Goal: Task Accomplishment & Management: Use online tool/utility

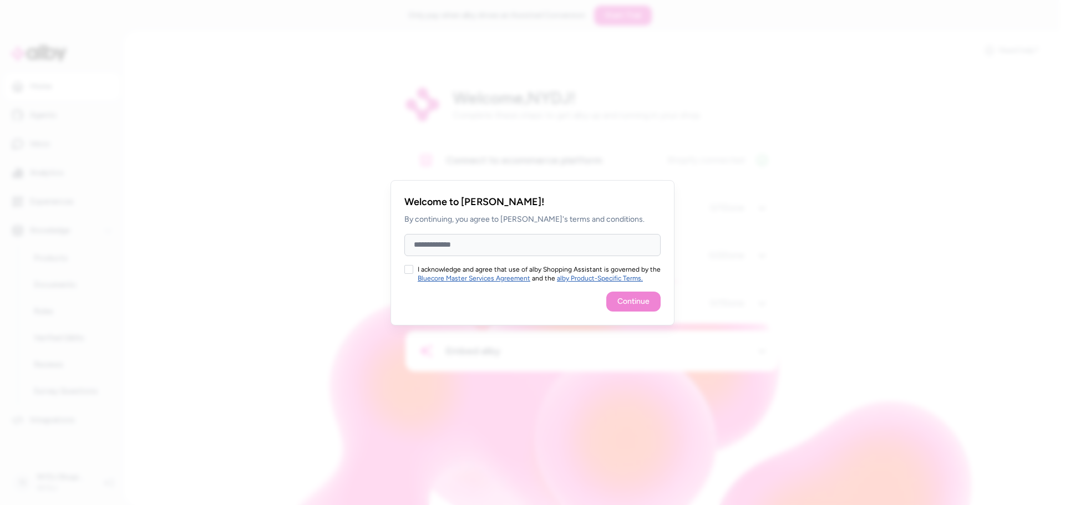
click at [482, 240] on input "Full Name" at bounding box center [532, 245] width 256 height 22
type input "*******"
click at [407, 272] on button "I acknowledge and agree that use of alby Shopping Assistant is governed by the …" at bounding box center [408, 269] width 9 height 9
click at [629, 303] on button "Continue" at bounding box center [633, 302] width 54 height 20
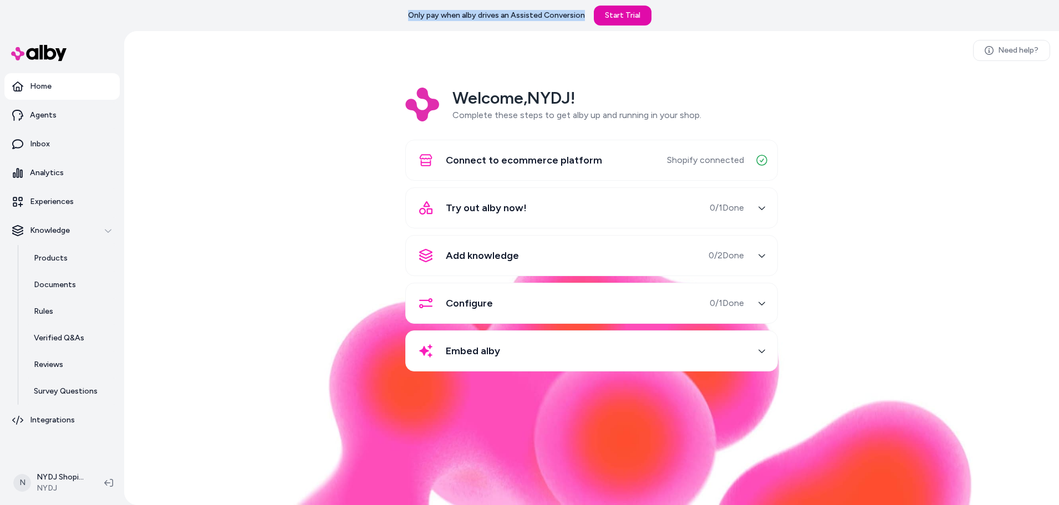
drag, startPoint x: 396, startPoint y: 14, endPoint x: 583, endPoint y: 14, distance: 186.3
click at [583, 14] on div "Only pay when alby drives an Assisted Conversion Start Trial" at bounding box center [529, 15] width 1059 height 31
click at [587, 74] on div "Need help? Welcome, NYDJ ! Complete these steps to get alby up and running in y…" at bounding box center [591, 268] width 935 height 474
click at [682, 207] on div "Try out alby now! 0 / 1 Done" at bounding box center [578, 208] width 332 height 27
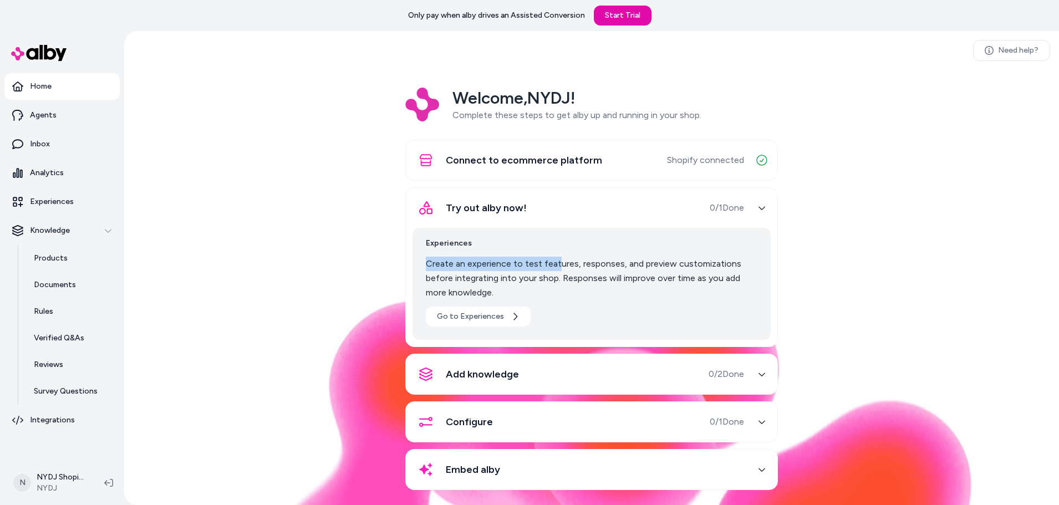
drag, startPoint x: 420, startPoint y: 263, endPoint x: 553, endPoint y: 261, distance: 133.6
click at [553, 261] on div "Experiences Create an experience to test features, responses, and preview custo…" at bounding box center [591, 284] width 358 height 112
drag, startPoint x: 567, startPoint y: 261, endPoint x: 657, endPoint y: 268, distance: 90.7
click at [657, 268] on p "Create an experience to test features, responses, and preview customizations be…" at bounding box center [592, 278] width 332 height 43
click at [473, 310] on link "Go to Experiences" at bounding box center [478, 317] width 105 height 20
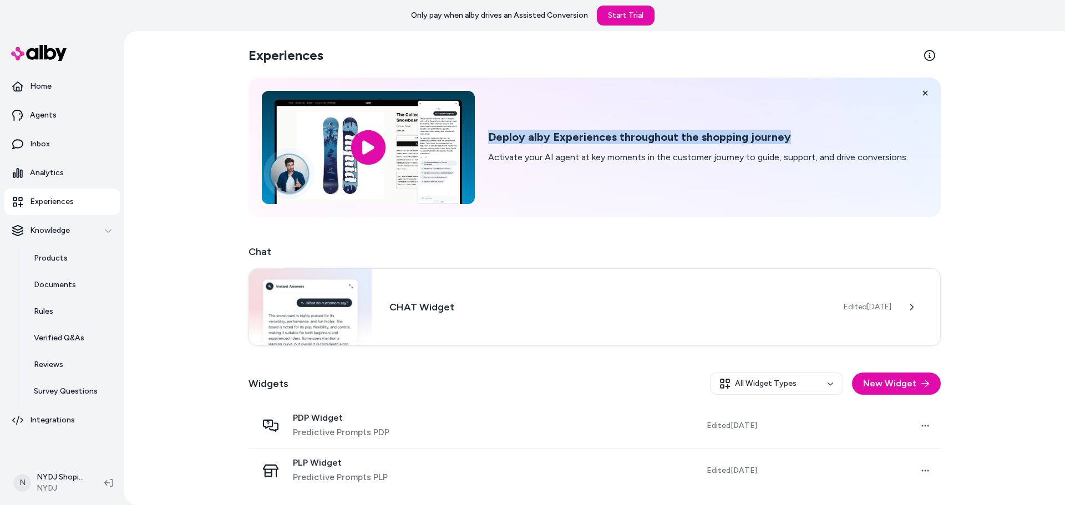
drag, startPoint x: 503, startPoint y: 141, endPoint x: 788, endPoint y: 137, distance: 284.4
click at [788, 137] on div "Deploy alby Experiences throughout the shopping journey Activate your AI agent …" at bounding box center [594, 148] width 692 height 140
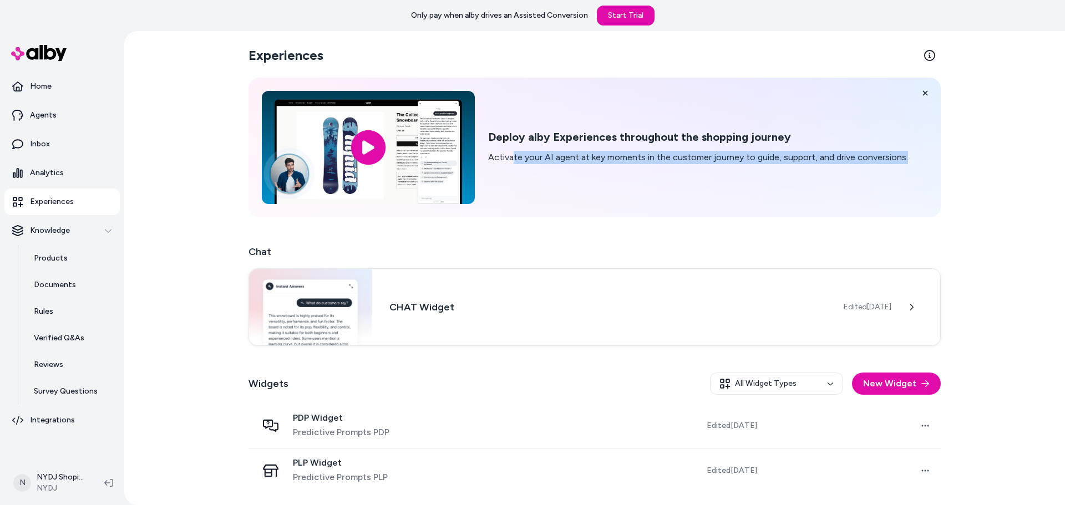
drag, startPoint x: 526, startPoint y: 156, endPoint x: 913, endPoint y: 162, distance: 386.5
click at [913, 162] on div "Deploy alby Experiences throughout the shopping journey Activate your AI agent …" at bounding box center [594, 148] width 692 height 140
click at [705, 221] on div "Experiences Deploy alby Experiences throughout the shopping journey Activate yo…" at bounding box center [595, 268] width 710 height 474
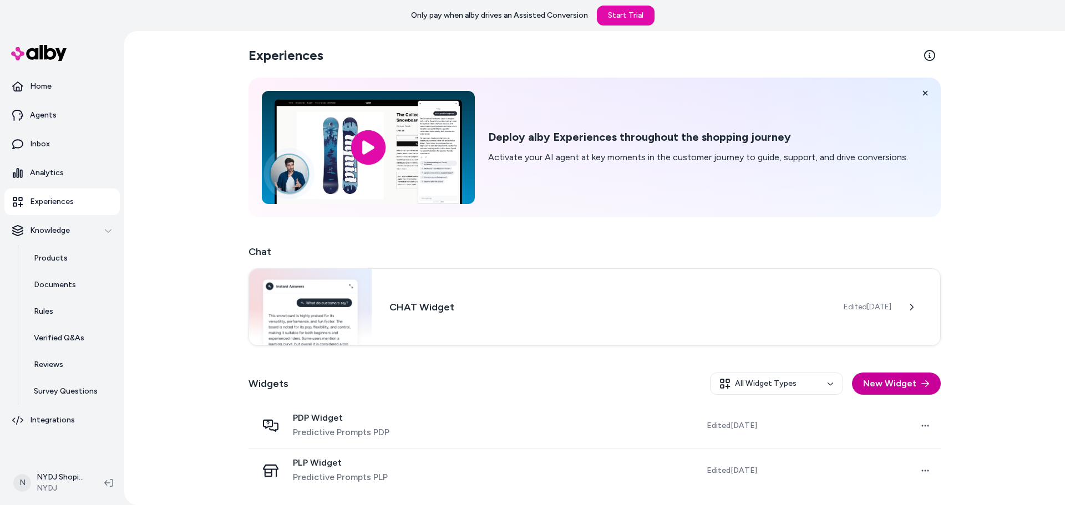
click at [898, 381] on button "New Widget" at bounding box center [896, 384] width 89 height 22
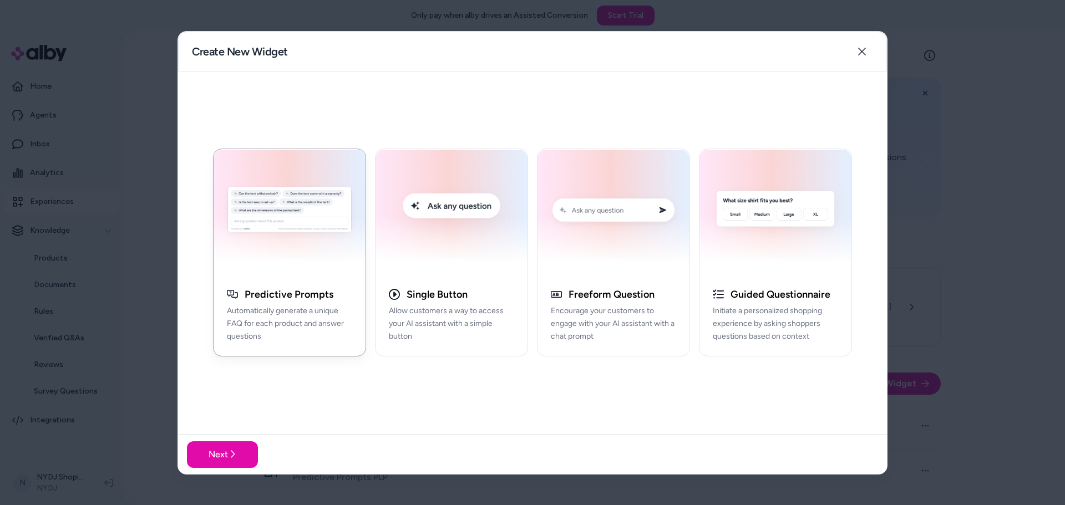
click at [155, 344] on div at bounding box center [532, 252] width 1065 height 505
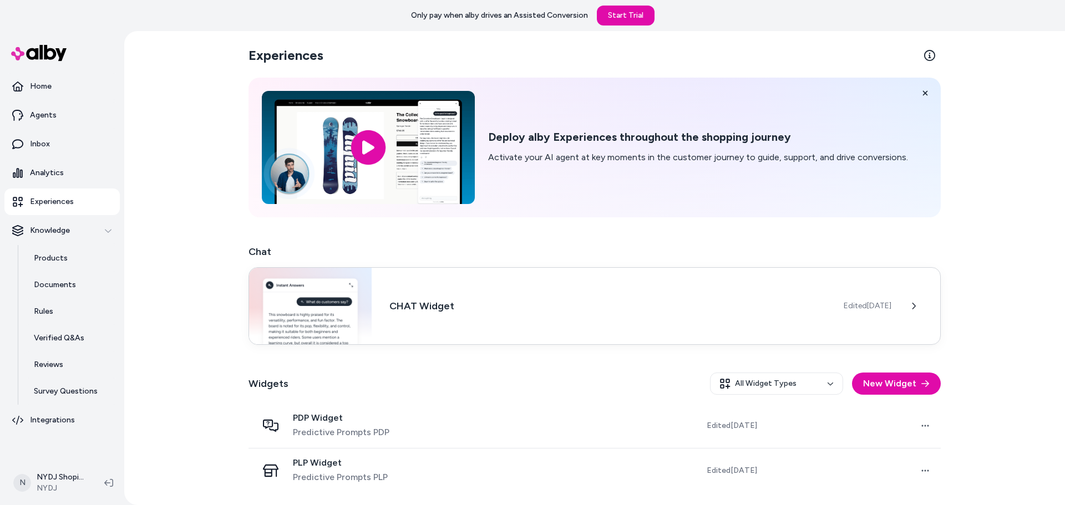
click at [817, 328] on div "CHAT Widget Edited [DATE]" at bounding box center [594, 306] width 692 height 78
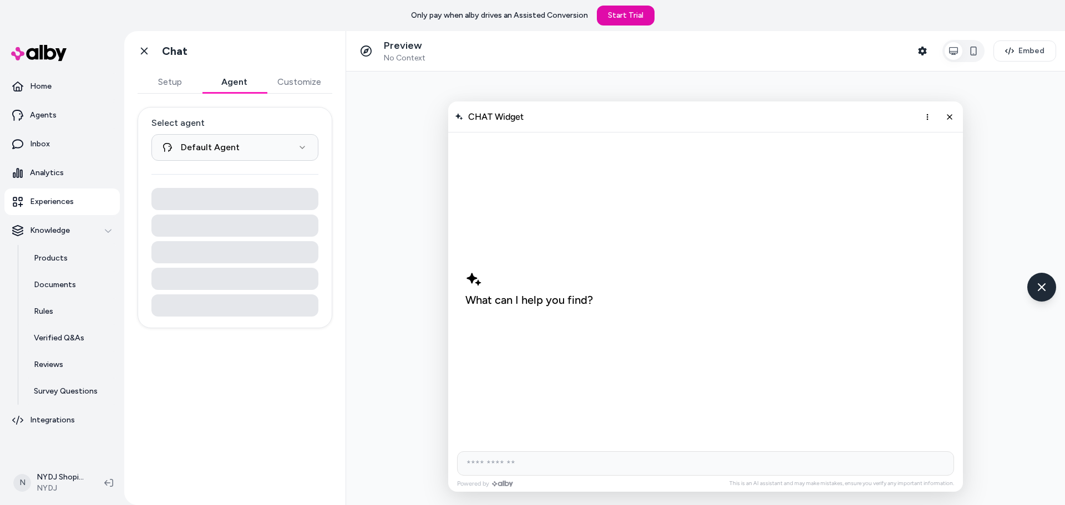
click at [226, 83] on button "Agent" at bounding box center [234, 82] width 64 height 22
click at [218, 142] on html "**********" at bounding box center [532, 252] width 1065 height 505
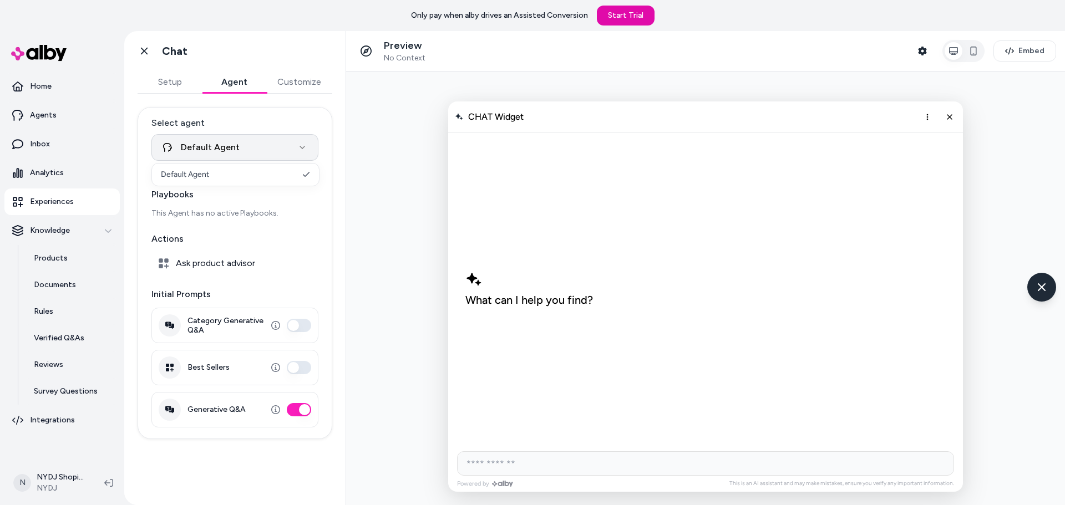
click at [218, 142] on html "**********" at bounding box center [532, 252] width 1065 height 505
click at [227, 142] on html "**********" at bounding box center [532, 252] width 1065 height 505
click at [227, 144] on html "**********" at bounding box center [532, 252] width 1065 height 505
drag, startPoint x: 185, startPoint y: 214, endPoint x: 269, endPoint y: 214, distance: 84.3
click at [269, 214] on p "This Agent has no active Playbooks." at bounding box center [234, 213] width 167 height 11
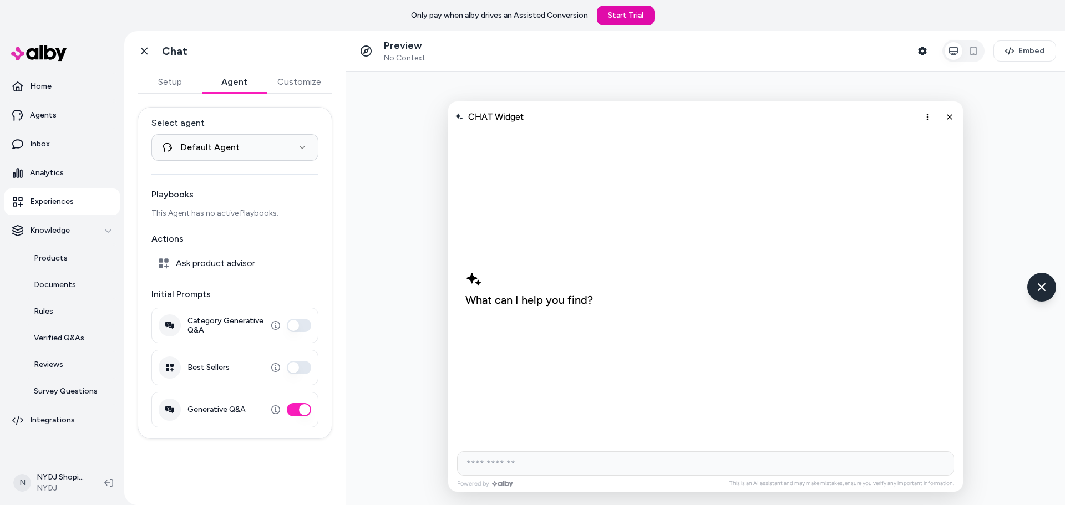
click at [222, 260] on span "Ask product advisor" at bounding box center [215, 263] width 79 height 11
drag, startPoint x: 145, startPoint y: 296, endPoint x: 216, endPoint y: 293, distance: 70.4
click at [216, 293] on div "**********" at bounding box center [234, 273] width 195 height 332
click at [246, 289] on p "Initial Prompts" at bounding box center [234, 294] width 167 height 13
click at [286, 79] on button "Customize" at bounding box center [299, 82] width 66 height 22
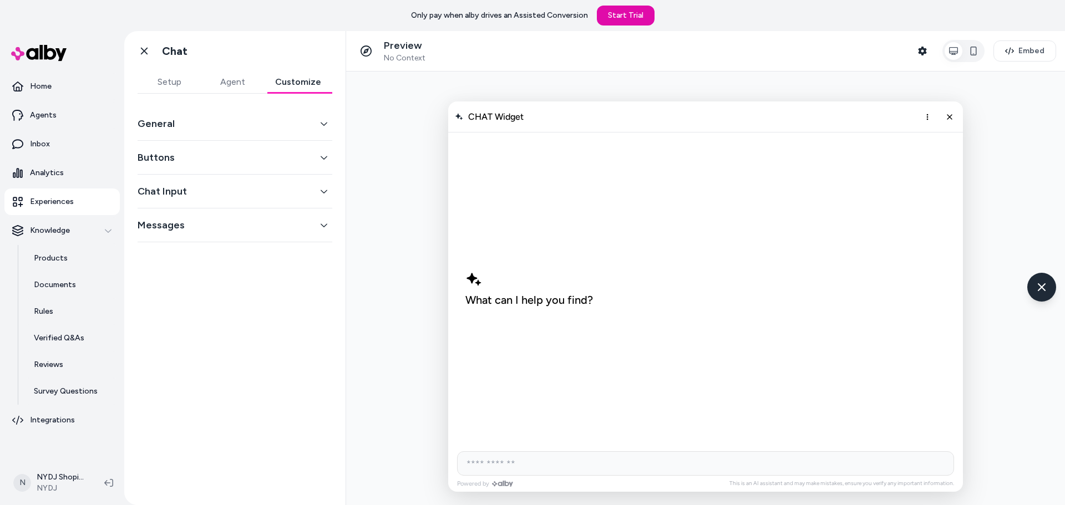
click at [271, 131] on button "General" at bounding box center [234, 124] width 195 height 16
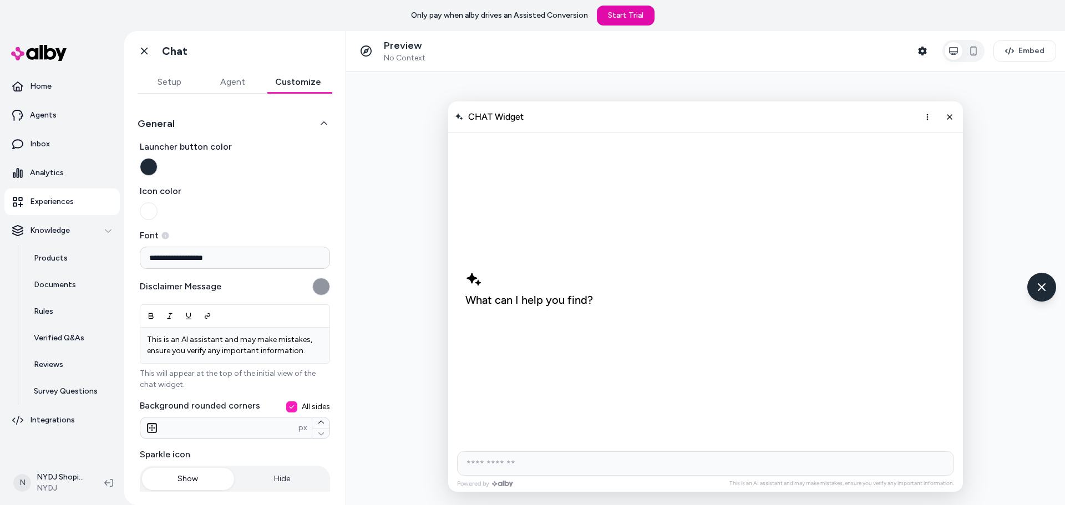
click at [271, 131] on button "General" at bounding box center [234, 124] width 195 height 16
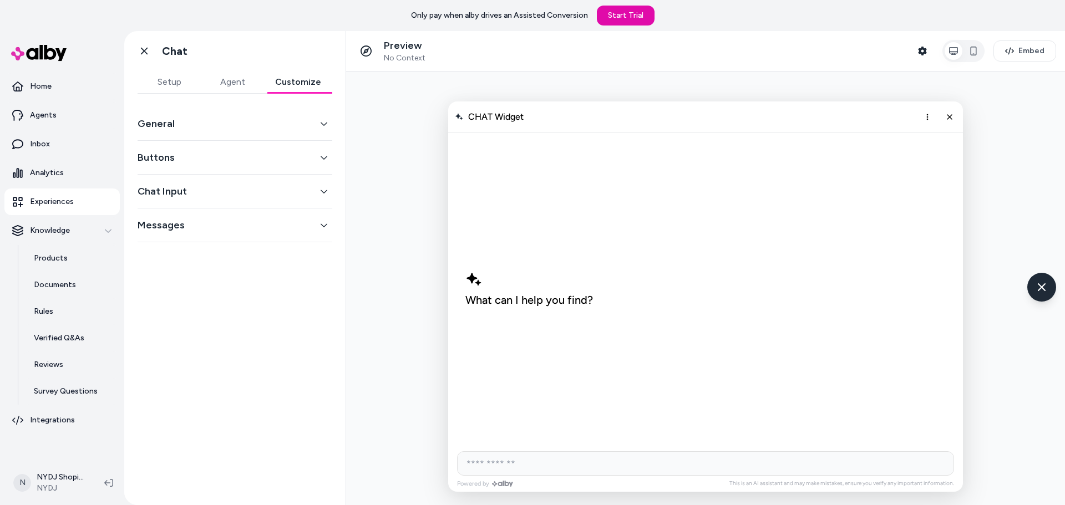
click at [232, 227] on button "Messages" at bounding box center [234, 225] width 195 height 16
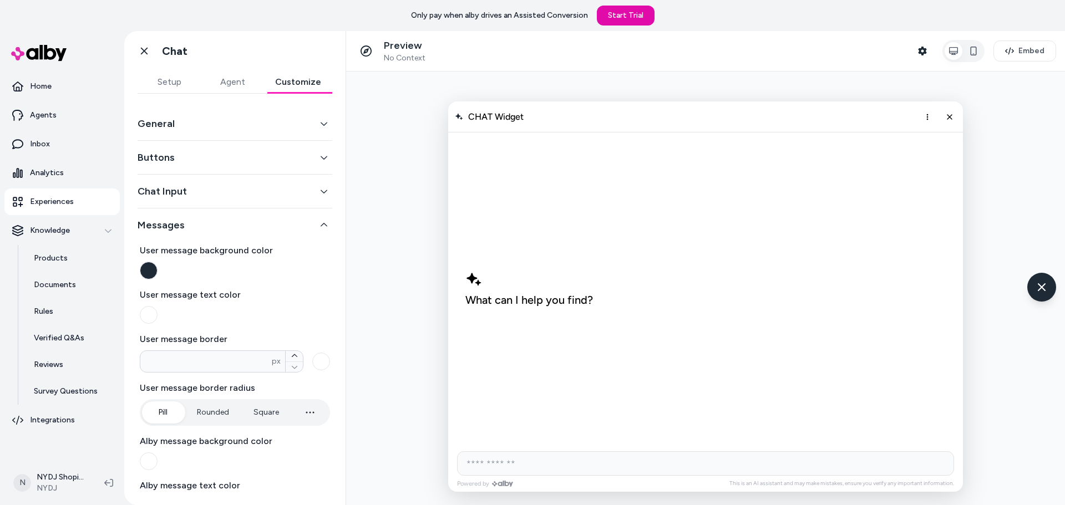
click at [232, 227] on button "Messages" at bounding box center [234, 225] width 195 height 16
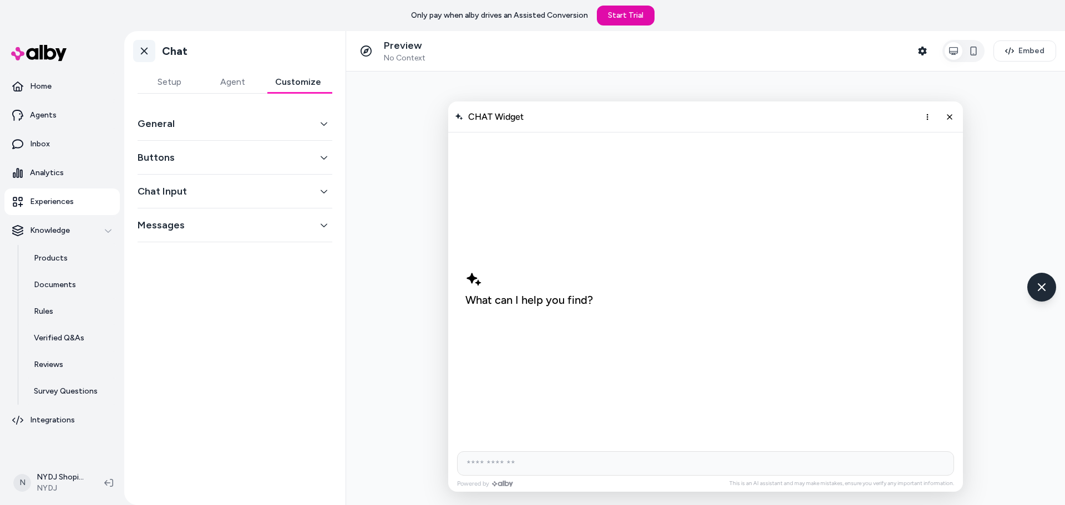
click at [138, 53] on link "Go back" at bounding box center [144, 51] width 22 height 22
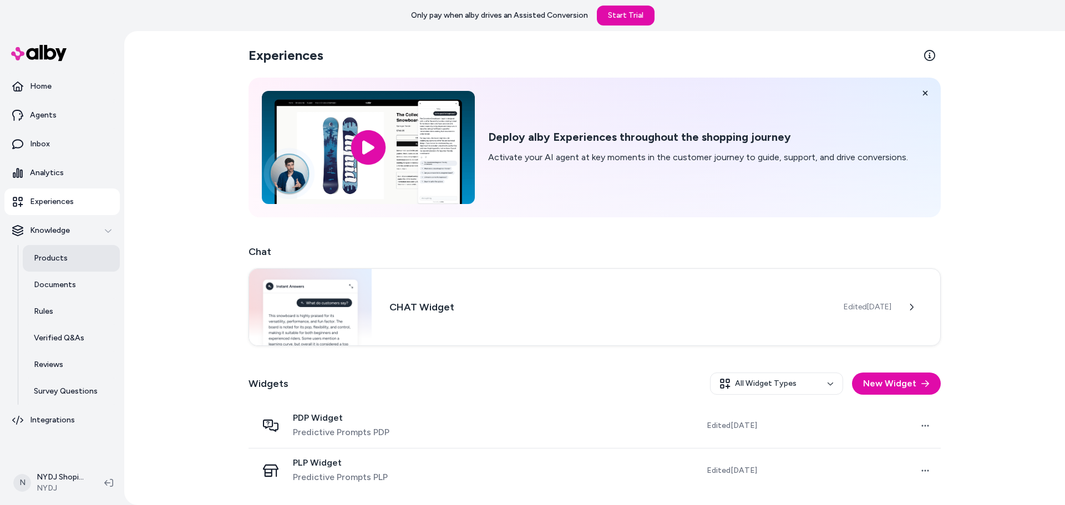
click at [68, 252] on link "Products" at bounding box center [71, 258] width 97 height 27
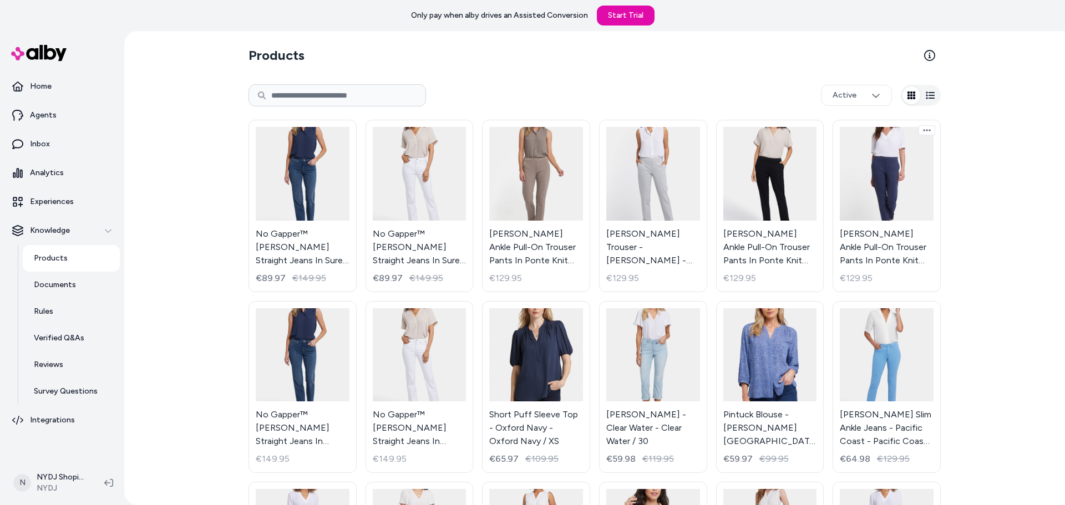
click at [924, 130] on html "Only pay when alby drives an Assisted Conversion Start Trial Home Agents Inbox …" at bounding box center [532, 252] width 1065 height 505
click at [1007, 126] on html "Only pay when alby drives an Assisted Conversion Start Trial Home Agents Inbox …" at bounding box center [532, 252] width 1065 height 505
click at [73, 279] on link "Documents" at bounding box center [71, 285] width 97 height 27
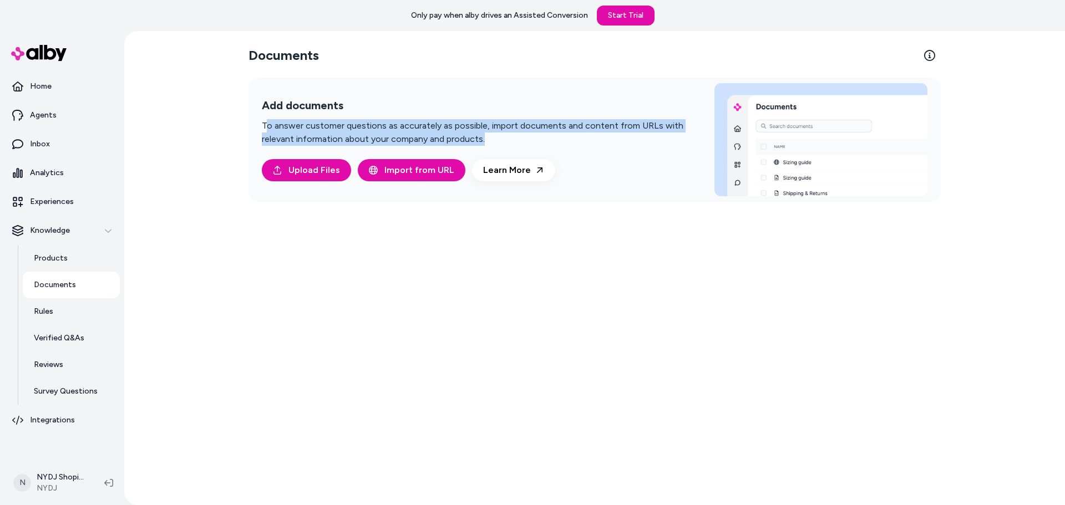
drag, startPoint x: 265, startPoint y: 125, endPoint x: 669, endPoint y: 133, distance: 404.3
click at [669, 133] on p "To answer customer questions as accurately as possible, import documents and co…" at bounding box center [475, 132] width 426 height 27
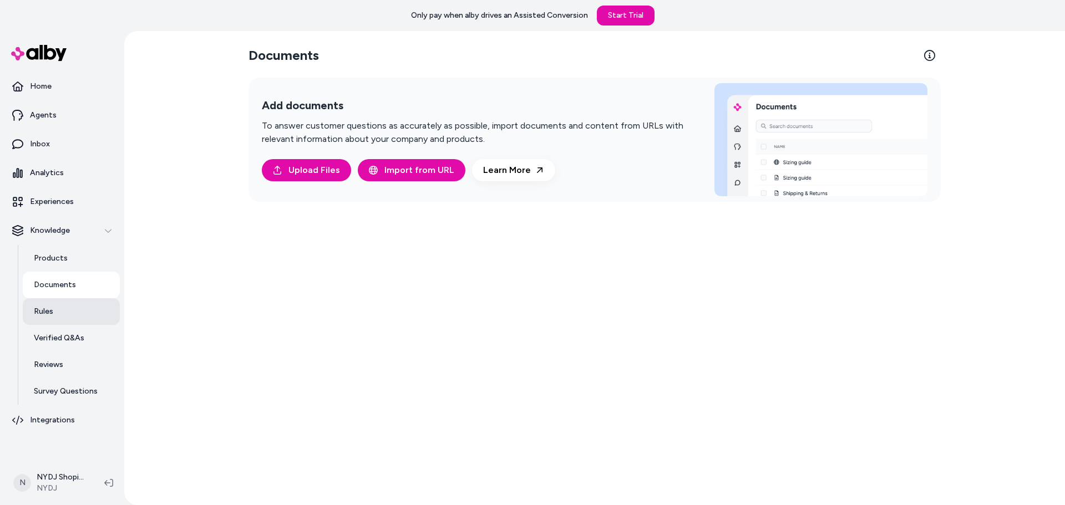
click at [72, 316] on link "Rules" at bounding box center [71, 311] width 97 height 27
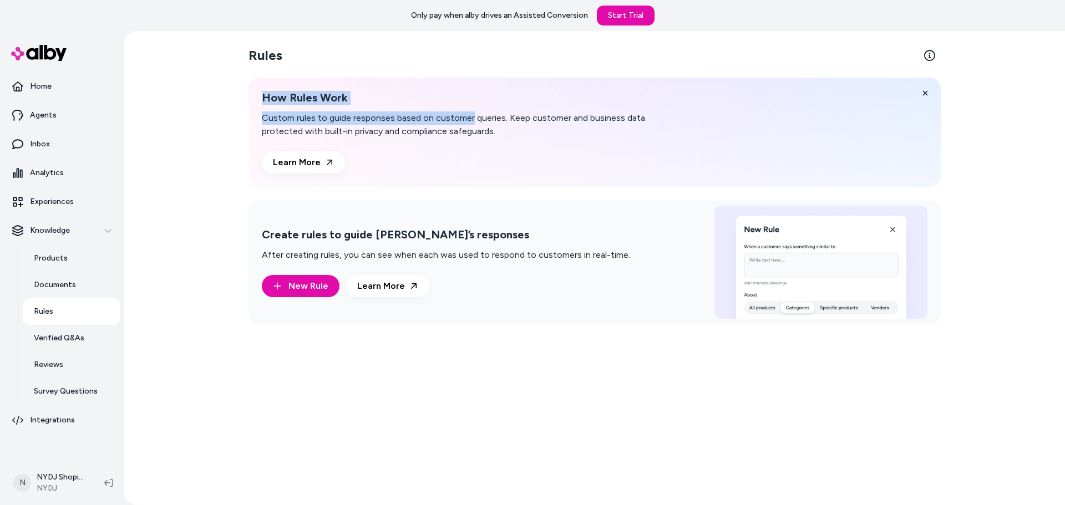
drag, startPoint x: 249, startPoint y: 104, endPoint x: 471, endPoint y: 115, distance: 222.6
click at [471, 115] on div "How Rules Work Custom rules to guide responses based on customer queries. Keep …" at bounding box center [594, 132] width 692 height 109
click at [471, 115] on p "Custom rules to guide responses based on customer queries. Keep customer and bu…" at bounding box center [475, 124] width 426 height 27
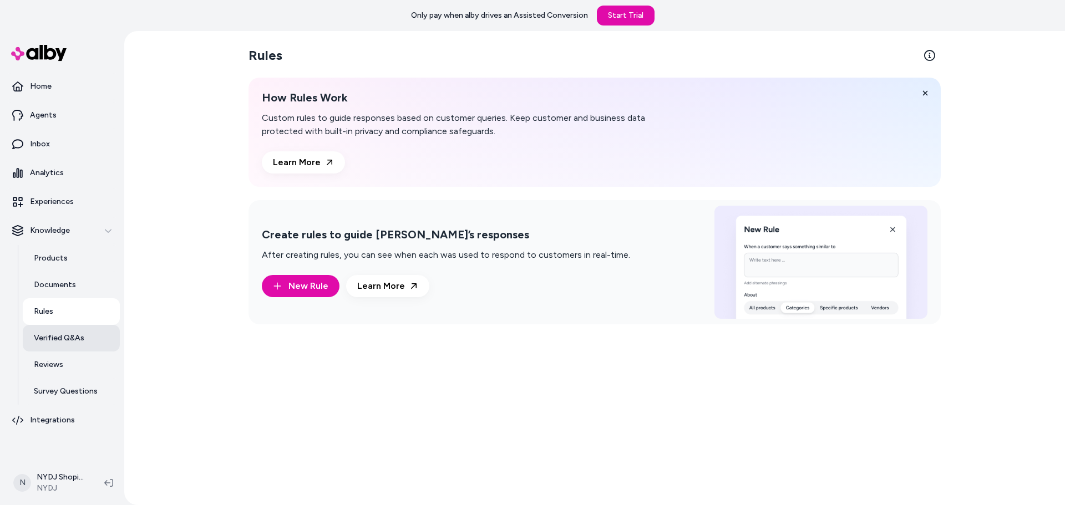
click at [63, 350] on link "Verified Q&As" at bounding box center [71, 338] width 97 height 27
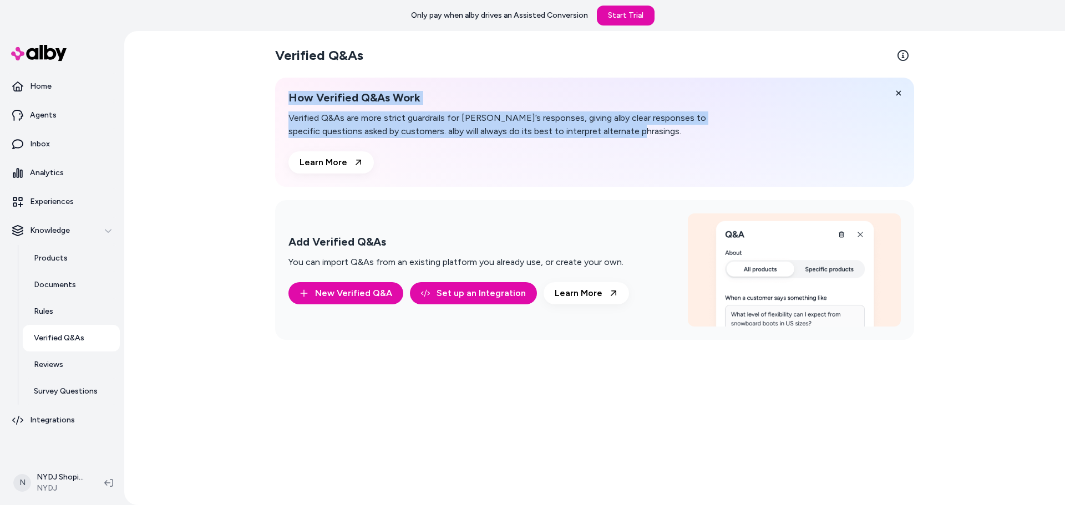
drag, startPoint x: 286, startPoint y: 90, endPoint x: 672, endPoint y: 150, distance: 391.0
click at [672, 150] on div "How Verified Q&As Work Verified Q&As are more strict guardrails for alby’s resp…" at bounding box center [594, 132] width 639 height 109
click at [643, 136] on div at bounding box center [643, 136] width 0 height 0
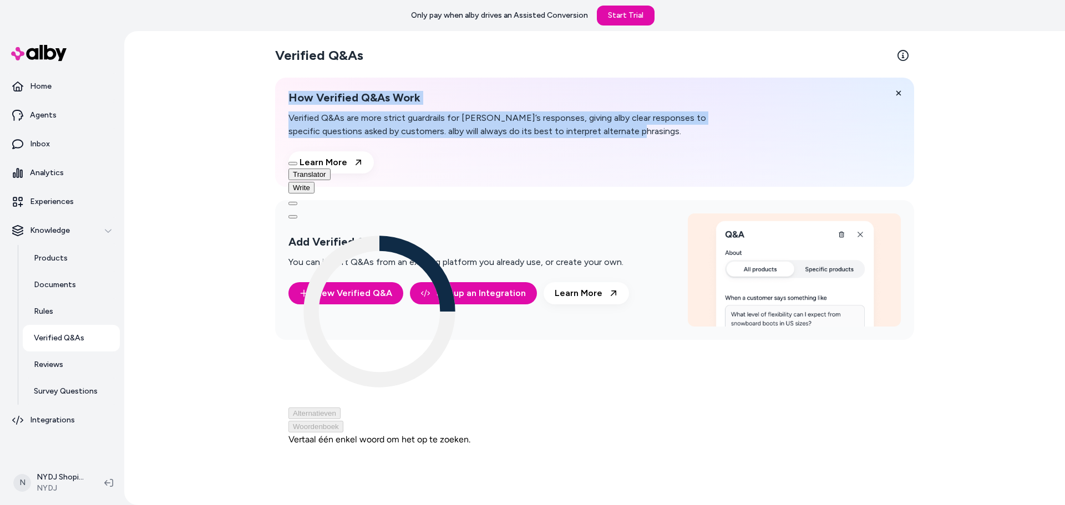
click at [297, 215] on button at bounding box center [292, 216] width 9 height 3
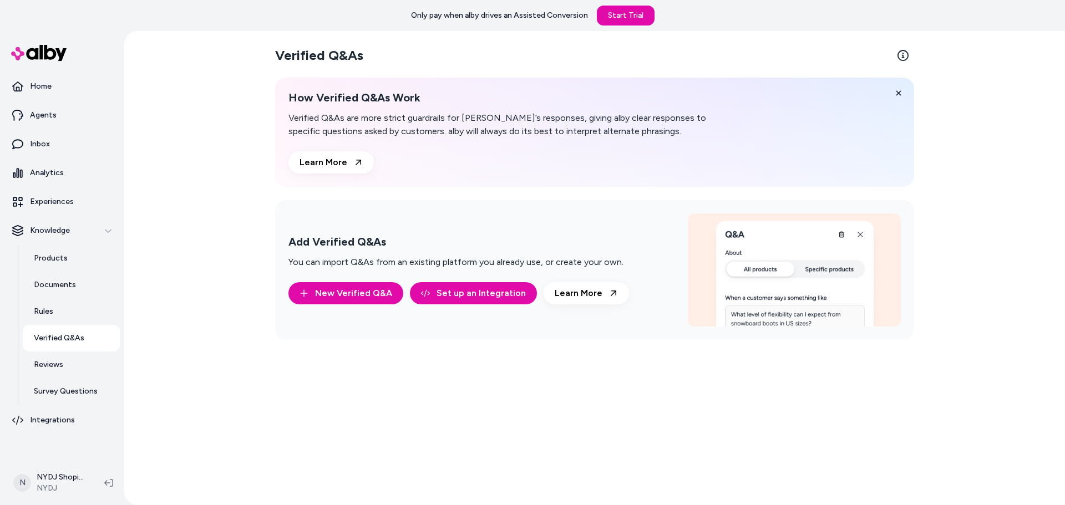
click at [213, 165] on div "Verified Q&As How Verified Q&As Work Verified Q&As are more strict guardrails f…" at bounding box center [594, 268] width 940 height 474
click at [50, 361] on p "Reviews" at bounding box center [48, 364] width 29 height 11
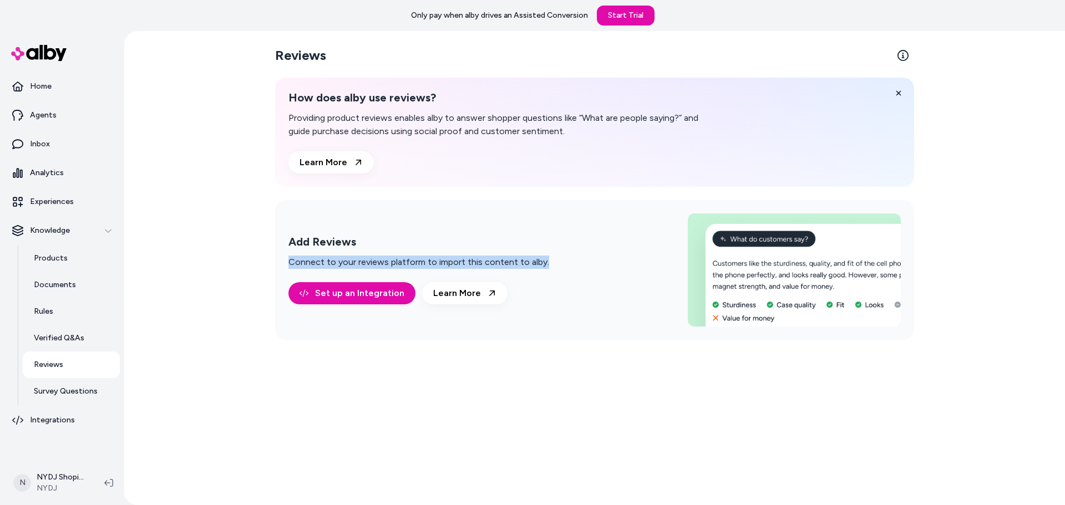
drag, startPoint x: 269, startPoint y: 260, endPoint x: 559, endPoint y: 272, distance: 290.2
click at [559, 272] on div "Reviews How does alby use reviews? Providing product reviews enables alby to an…" at bounding box center [595, 268] width 710 height 474
click at [575, 259] on div "Add Reviews Connect to your reviews platform to import this content to alby. Se…" at bounding box center [594, 270] width 639 height 140
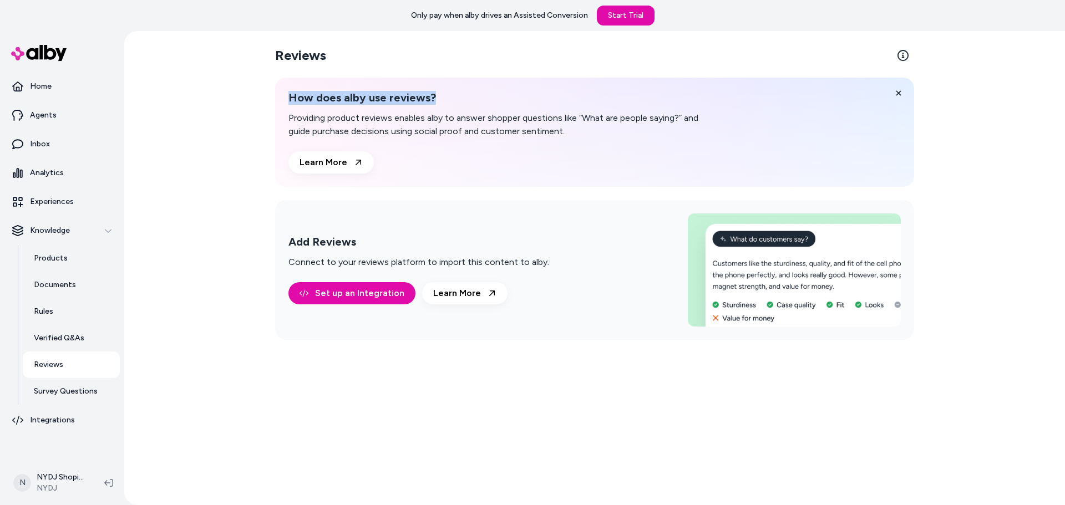
drag, startPoint x: 284, startPoint y: 101, endPoint x: 460, endPoint y: 103, distance: 175.8
click at [460, 103] on div "How does alby use reviews? Providing product reviews enables alby to answer sho…" at bounding box center [594, 132] width 639 height 109
click at [342, 298] on link "Set up an Integration" at bounding box center [351, 293] width 127 height 22
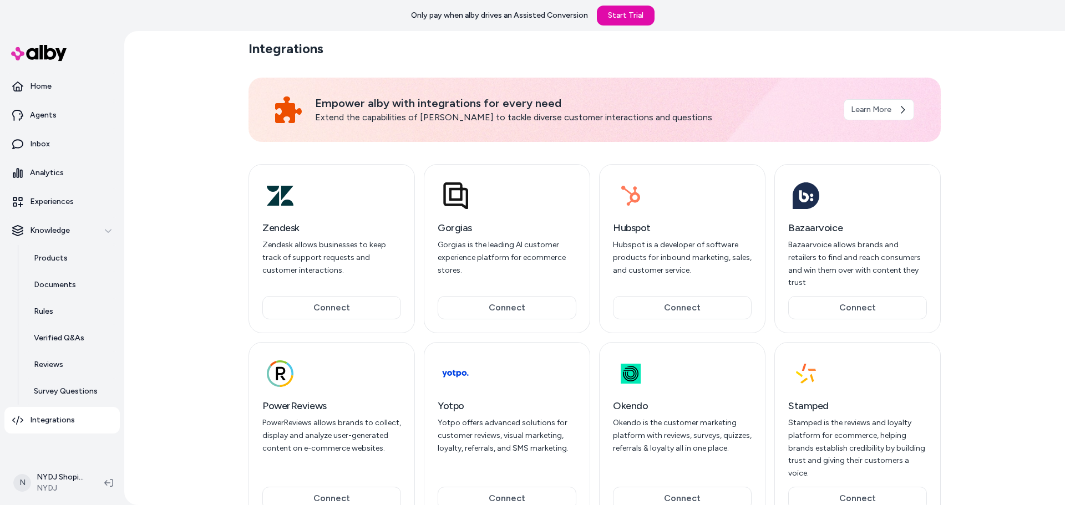
scroll to position [33, 0]
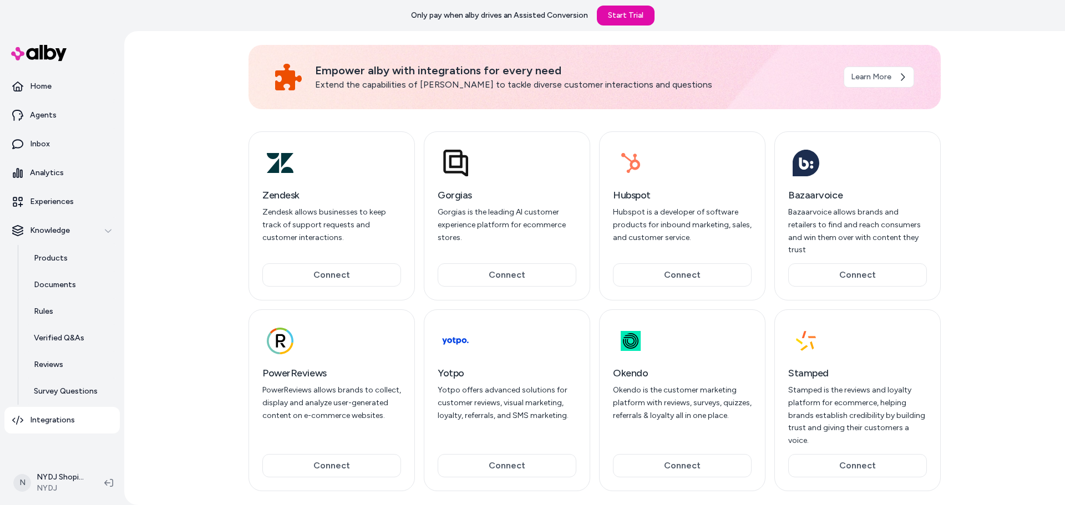
click at [54, 417] on p "Integrations" at bounding box center [52, 420] width 45 height 11
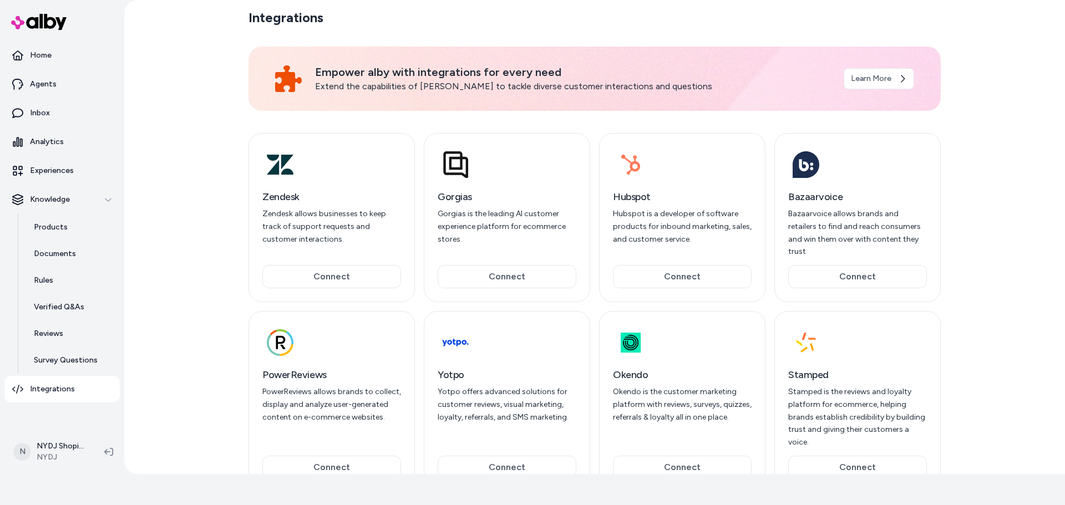
click at [61, 385] on p "Integrations" at bounding box center [52, 389] width 45 height 11
click at [83, 208] on button "Knowledge" at bounding box center [61, 199] width 115 height 27
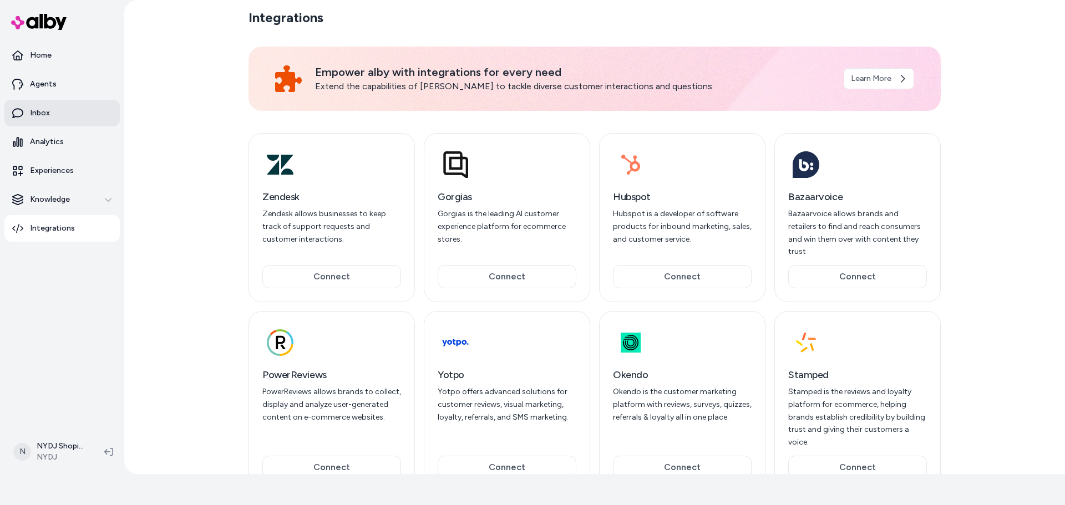
click at [72, 118] on link "Inbox" at bounding box center [61, 113] width 115 height 27
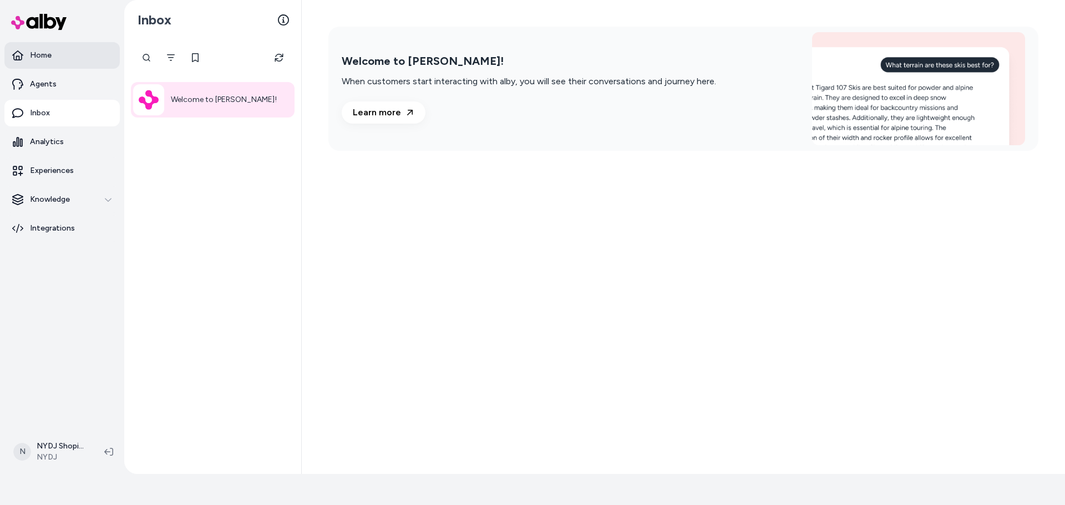
click at [62, 58] on link "Home" at bounding box center [61, 55] width 115 height 27
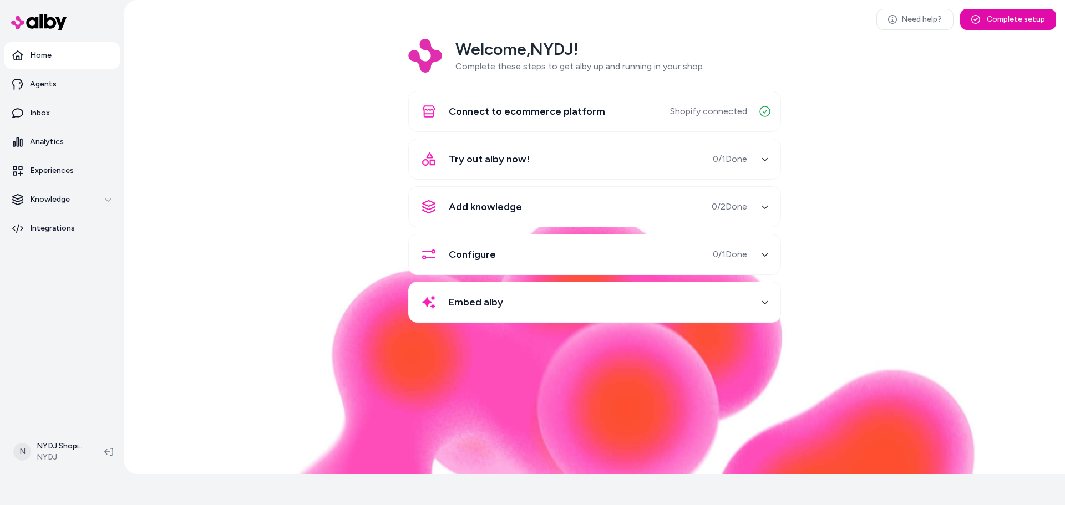
click at [595, 299] on div "Embed alby" at bounding box center [581, 302] width 332 height 27
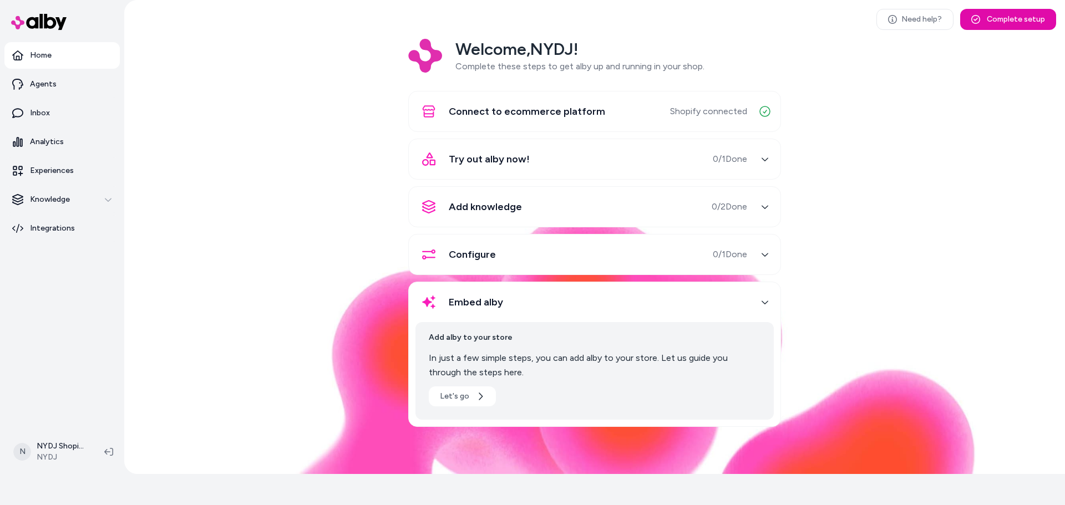
click at [595, 299] on div "Embed alby" at bounding box center [581, 302] width 332 height 27
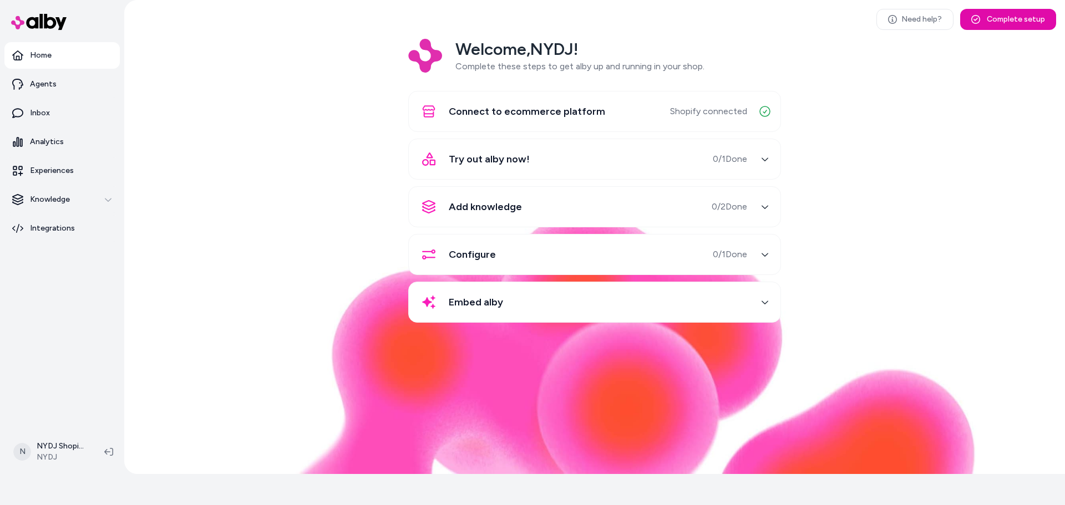
click at [755, 250] on button "Configure 0 / 1 Done" at bounding box center [594, 254] width 358 height 27
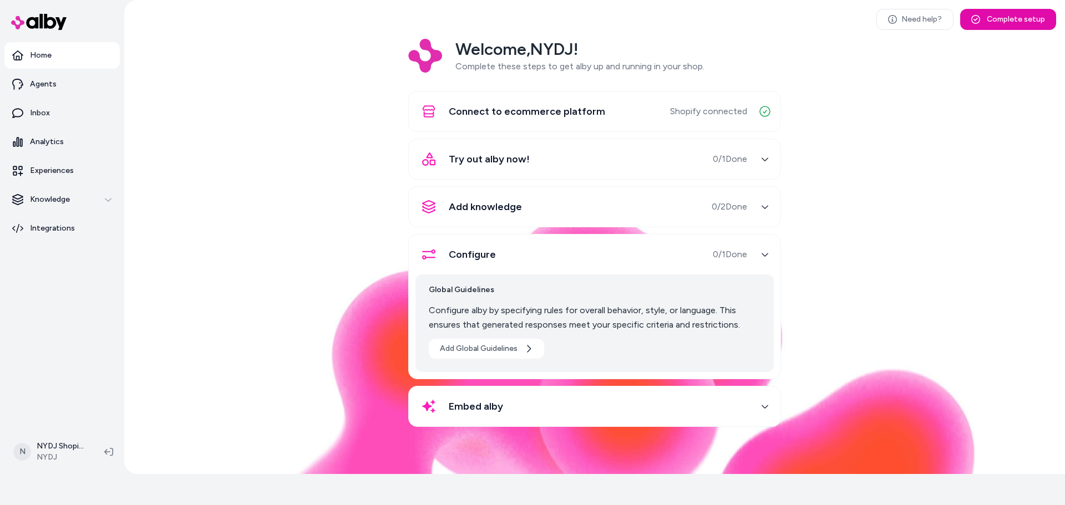
click at [745, 208] on span "0 / 2 Done" at bounding box center [728, 206] width 35 height 13
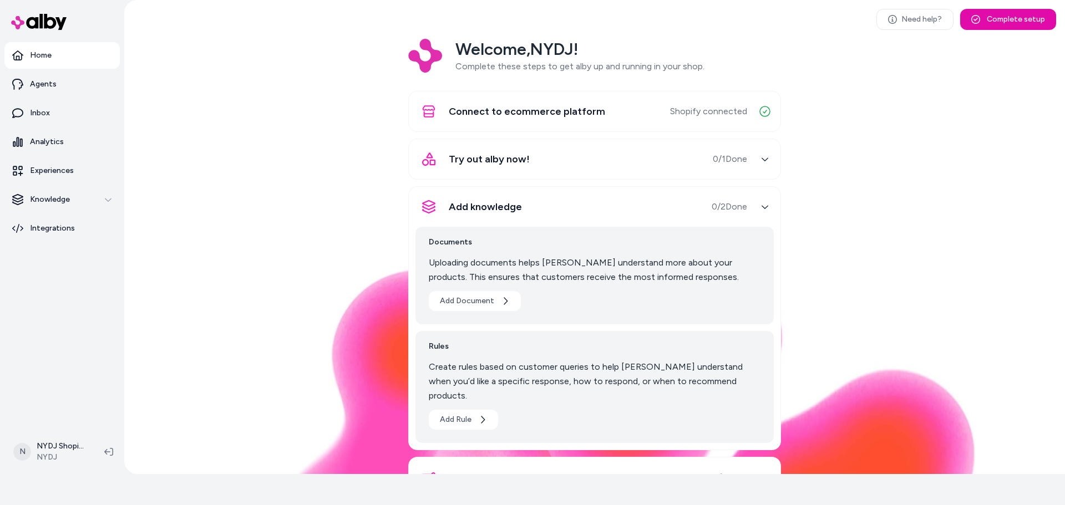
click at [745, 208] on button "Add knowledge 0 / 2 Done" at bounding box center [594, 206] width 358 height 27
